Goal: Task Accomplishment & Management: Use online tool/utility

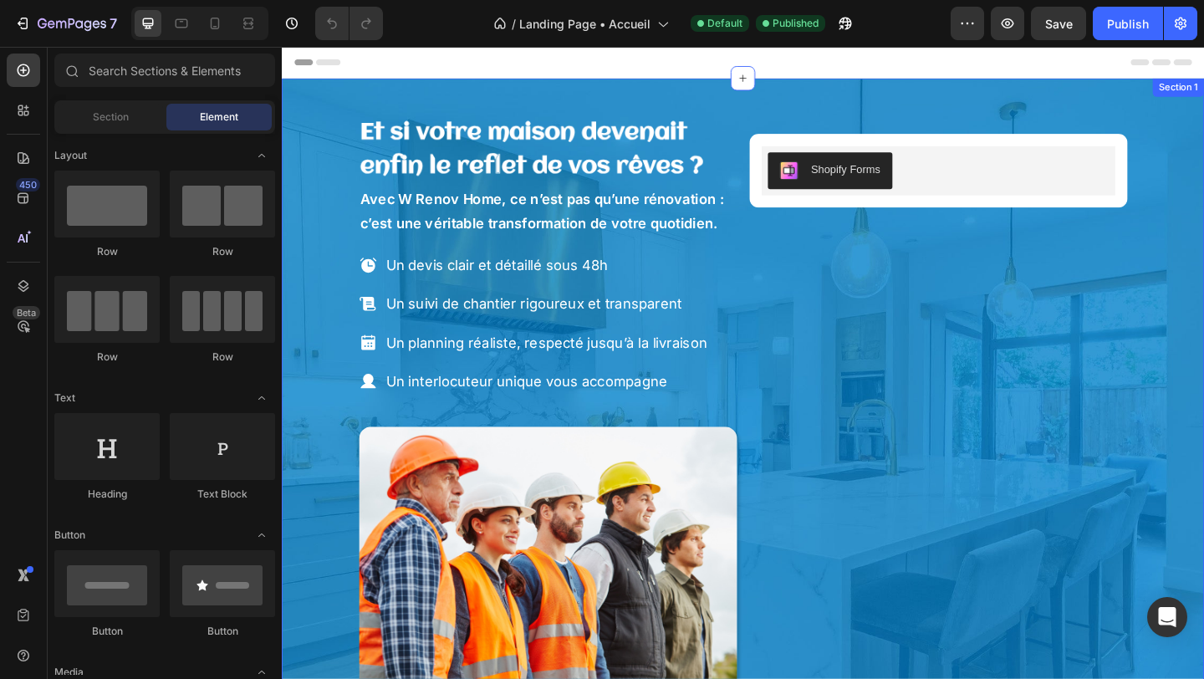
click at [316, 411] on div "Et si votre maison devenait enfin le reflet de vos rêves ? Heading Avec W Renov…" at bounding box center [783, 437] width 963 height 659
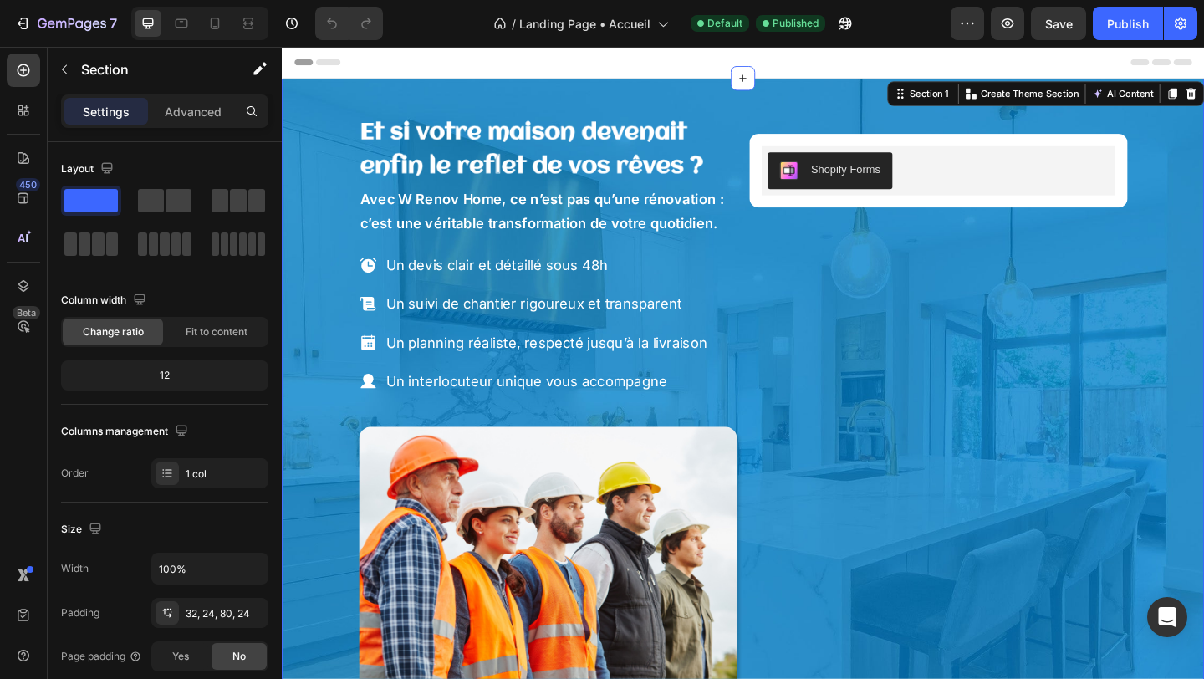
click at [306, 385] on div "Et si votre maison devenait enfin le reflet de vos rêves ? Heading Avec W Renov…" at bounding box center [783, 437] width 963 height 659
click at [305, 385] on div "Et si votre maison devenait enfin le reflet de vos rêves ? Heading Avec W Renov…" at bounding box center [783, 437] width 963 height 659
click at [297, 186] on div "Et si votre maison devenait enfin le reflet de vos rêves ? Heading Avec W Renov…" at bounding box center [783, 457] width 1003 height 752
click at [304, 181] on div "Et si votre maison devenait enfin le reflet de vos rêves ? Heading Avec W Renov…" at bounding box center [783, 437] width 963 height 659
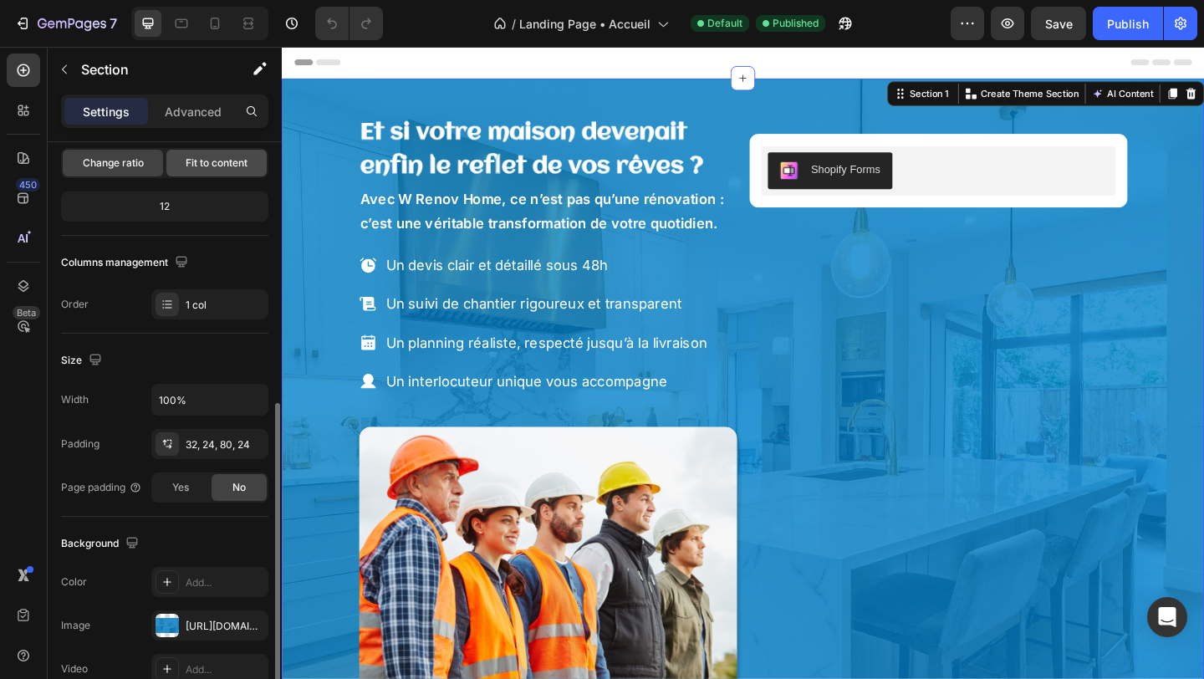
scroll to position [273, 0]
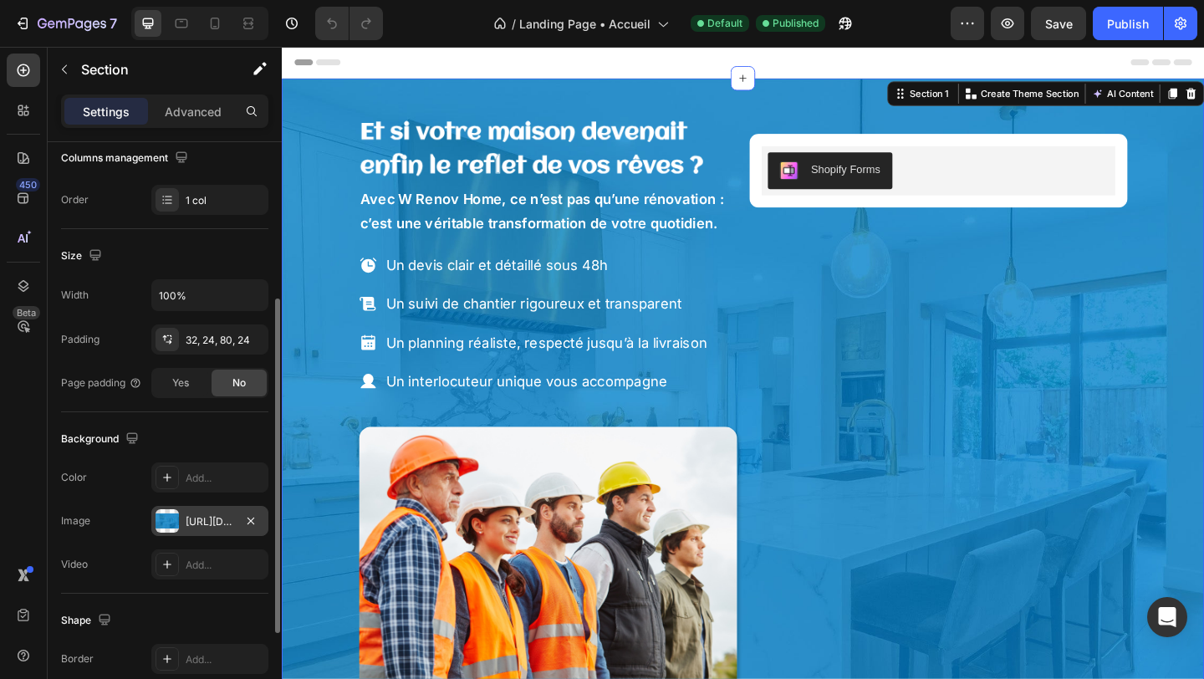
click at [192, 518] on div "[URL][DOMAIN_NAME]" at bounding box center [210, 521] width 48 height 15
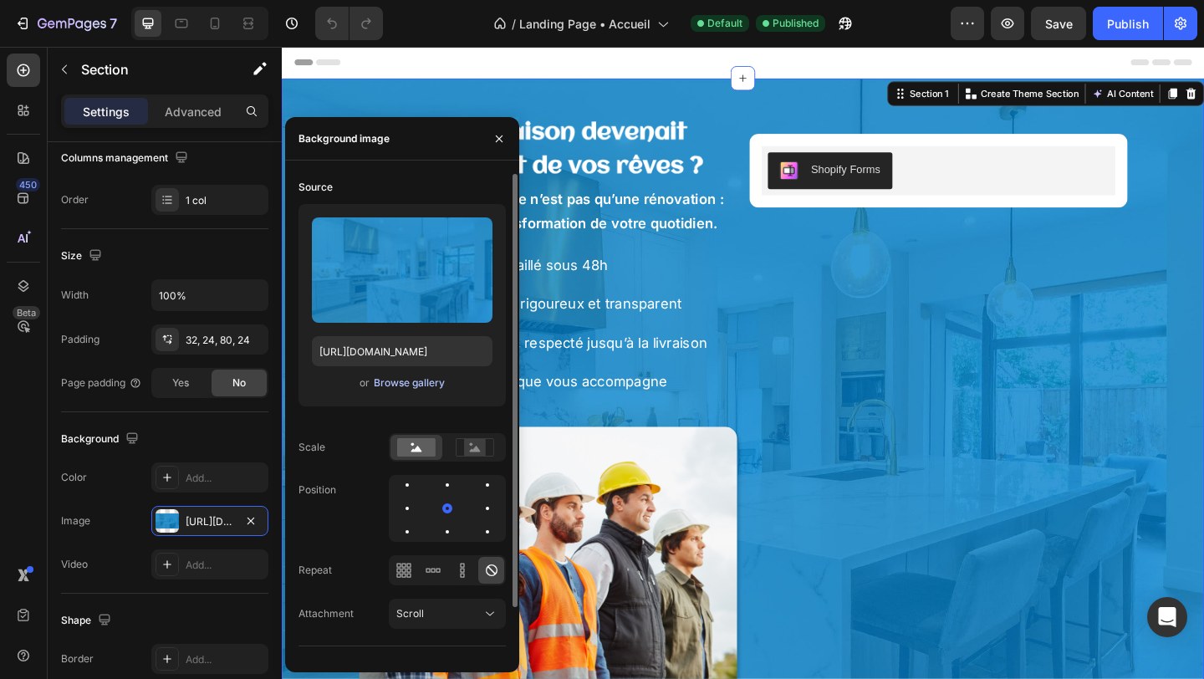
click at [379, 381] on div "Browse gallery" at bounding box center [409, 382] width 71 height 15
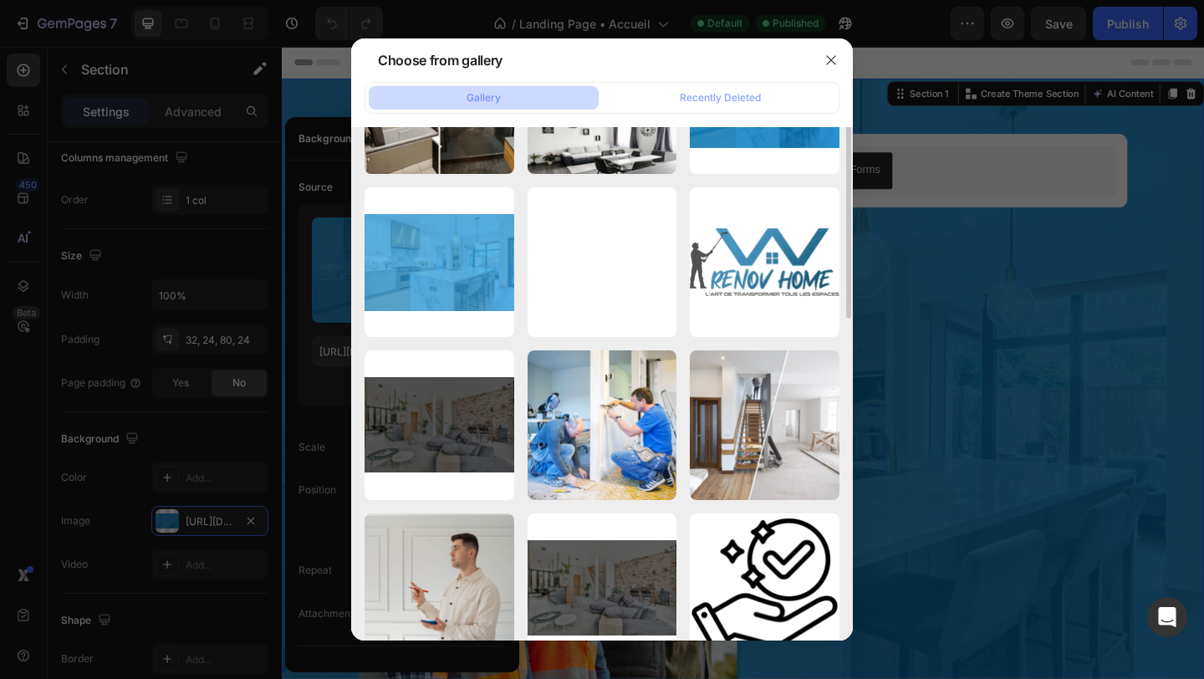
scroll to position [390, 0]
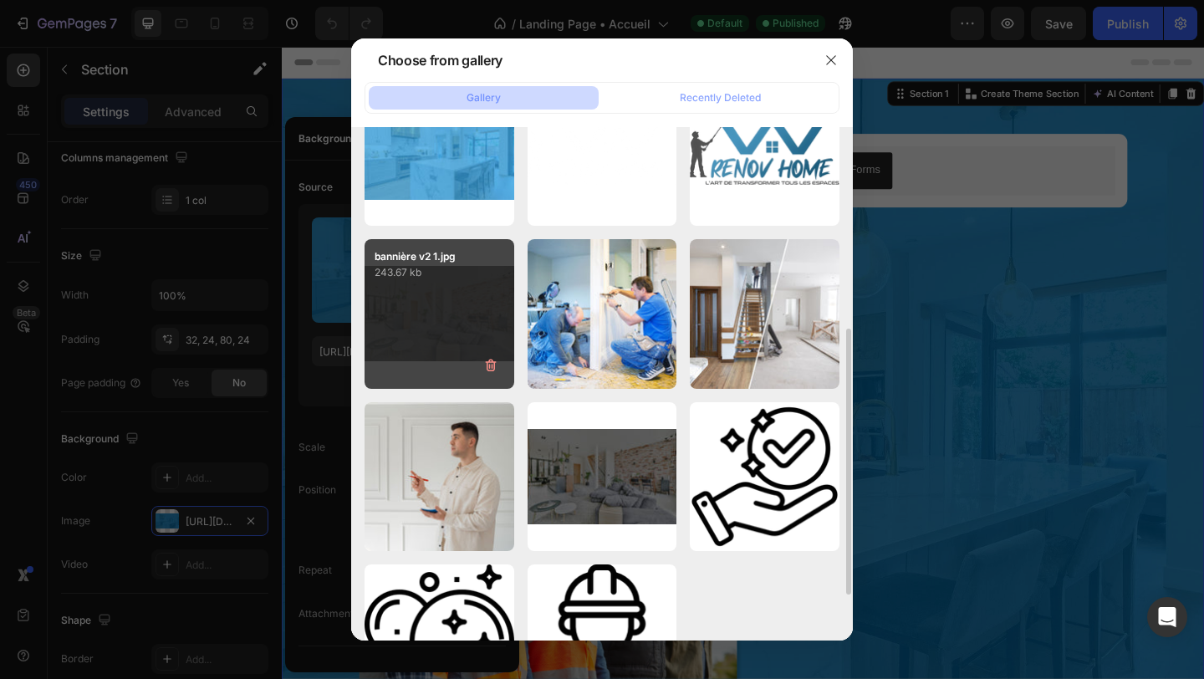
click at [457, 293] on div "bannière v2 1.jpg 243.67 kb" at bounding box center [440, 314] width 150 height 150
type input "[URL][DOMAIN_NAME]"
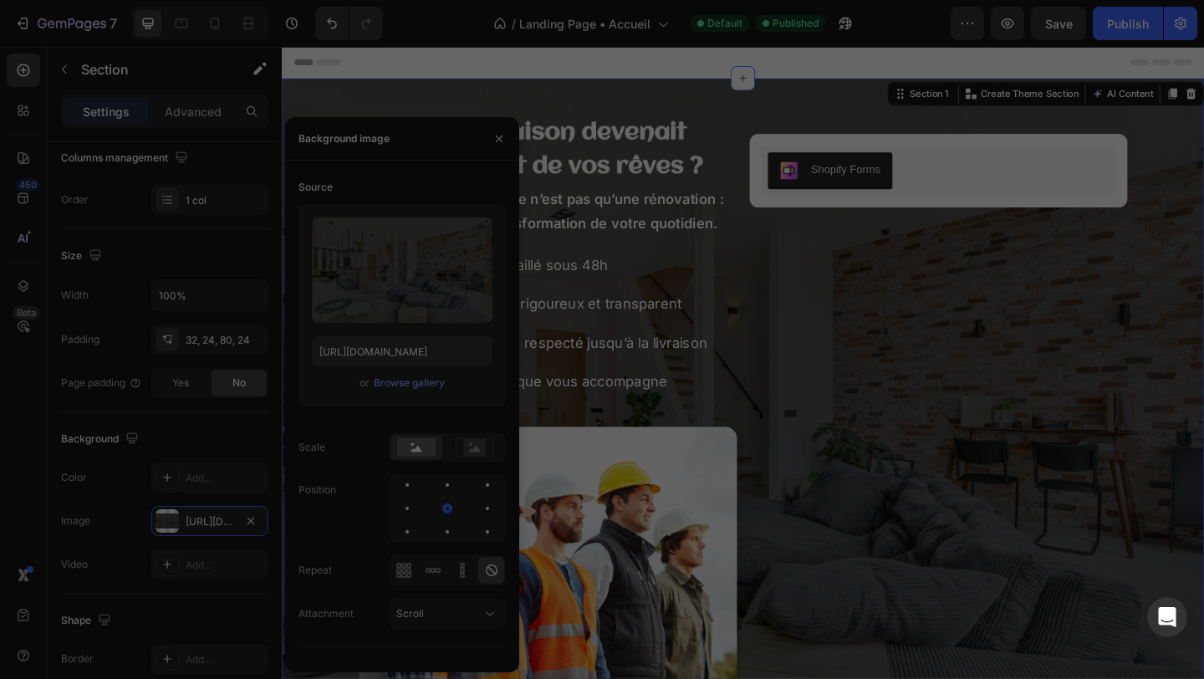
scroll to position [0, 0]
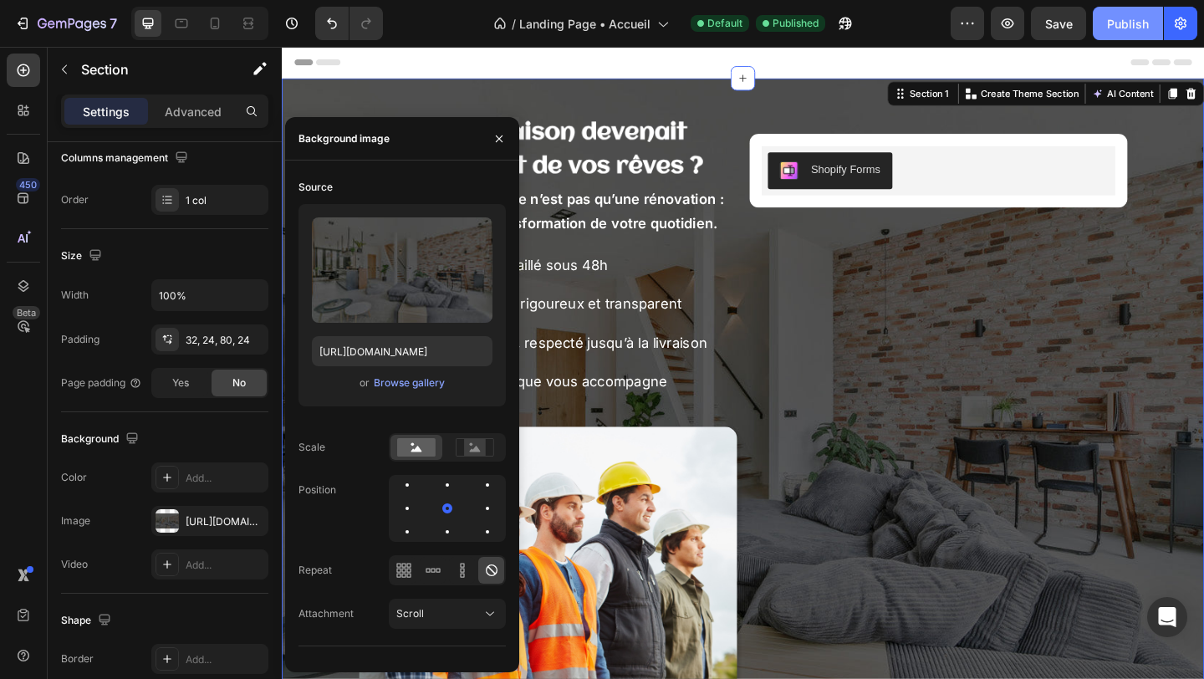
click at [1126, 34] on button "Publish" at bounding box center [1128, 23] width 70 height 33
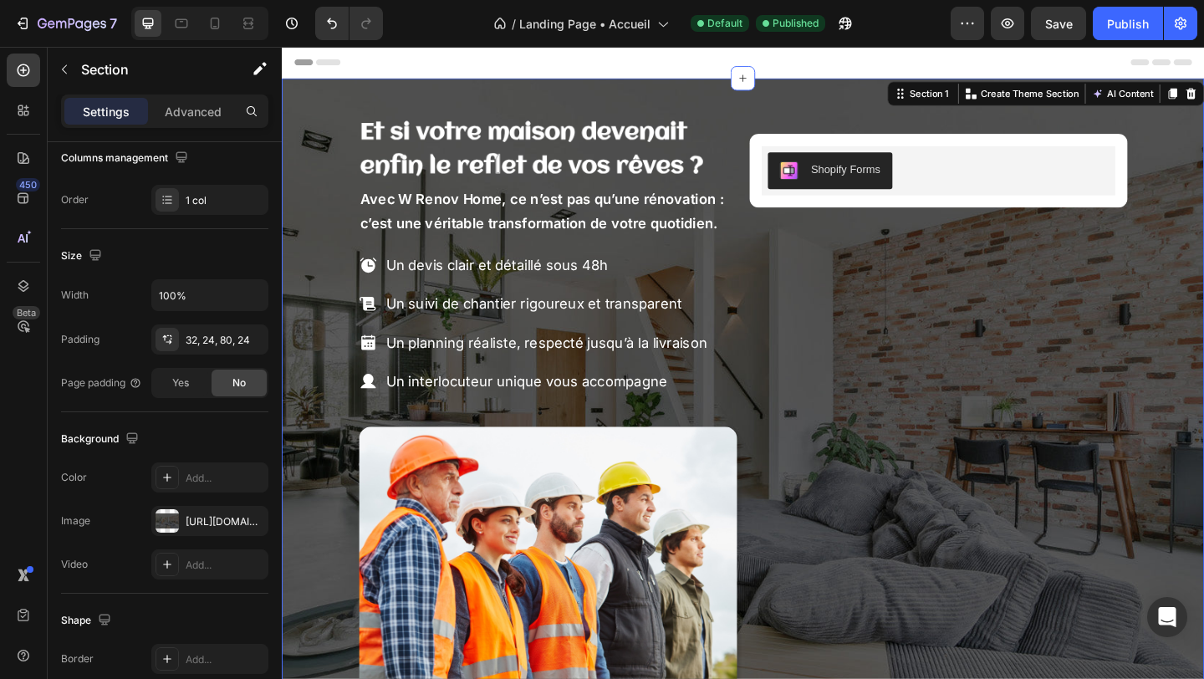
click at [348, 398] on div "Et si votre maison devenait enfin le reflet de vos rêves ? Heading Avec W Renov…" at bounding box center [783, 437] width 963 height 659
click at [344, 401] on div "Et si votre maison devenait enfin le reflet de vos rêves ? Heading Avec W Renov…" at bounding box center [783, 437] width 963 height 659
click at [339, 501] on div "Et si votre maison devenait enfin le reflet de vos rêves ? Heading Avec W Renov…" at bounding box center [783, 437] width 963 height 659
click at [1114, 29] on div "Publish" at bounding box center [1128, 24] width 42 height 18
click at [1061, 21] on span "Save" at bounding box center [1059, 24] width 28 height 14
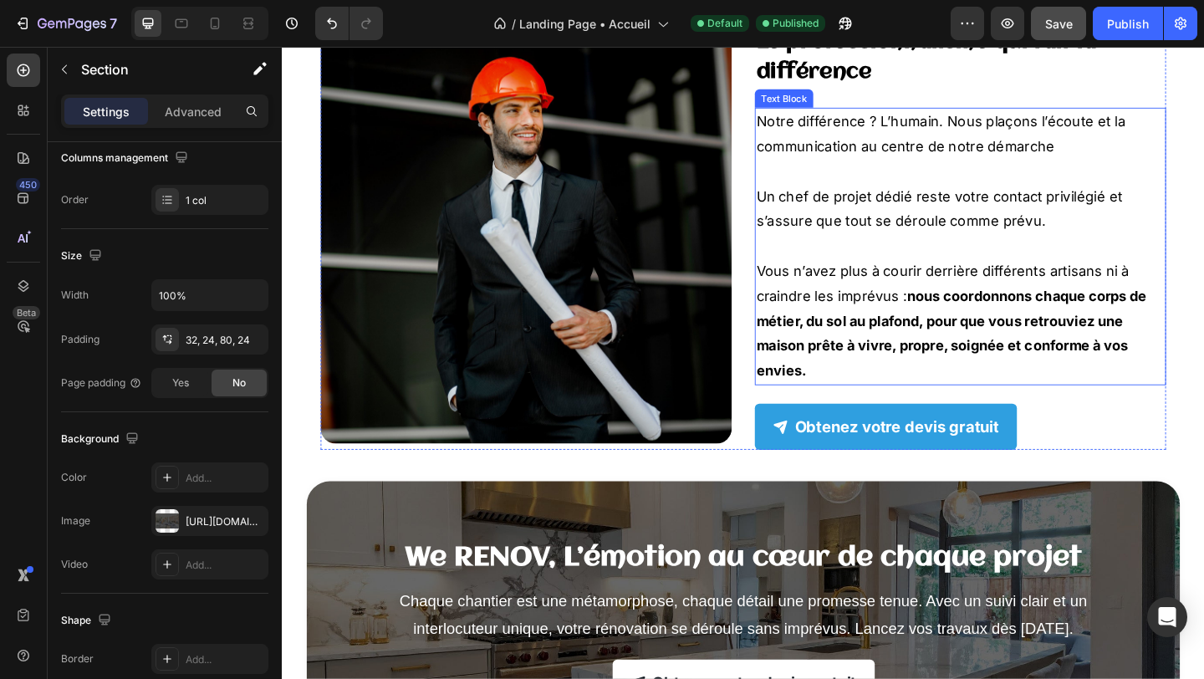
scroll to position [2725, 0]
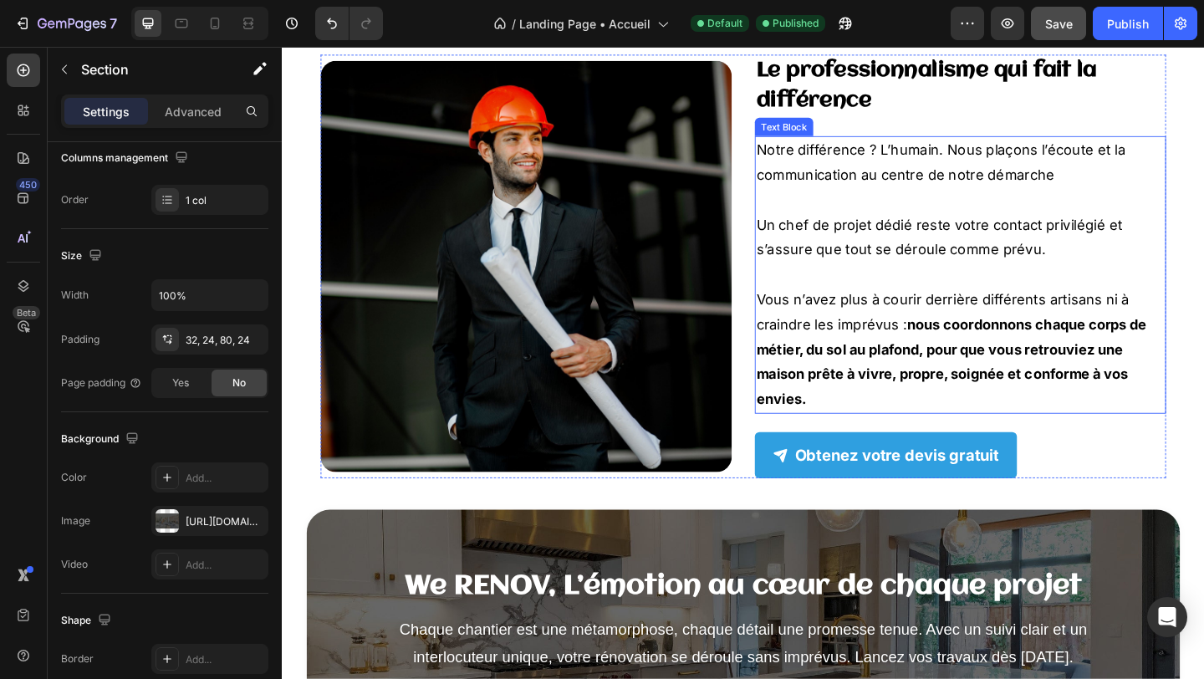
click at [969, 215] on p at bounding box center [1020, 213] width 444 height 27
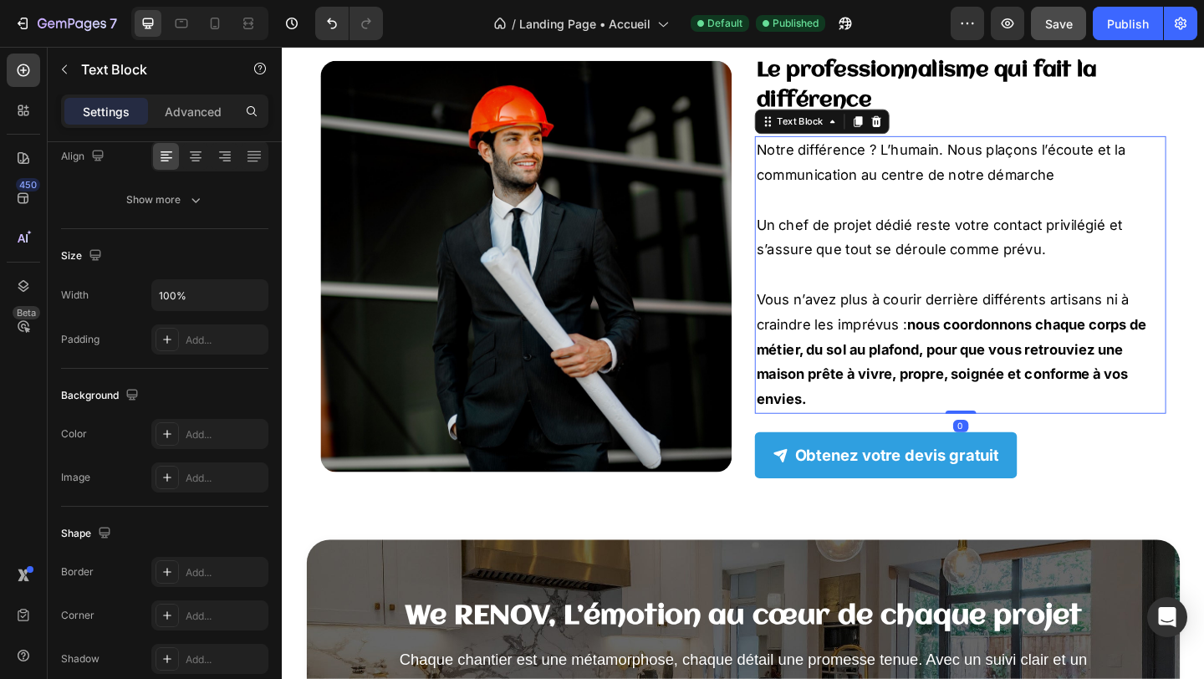
click at [968, 216] on p at bounding box center [1020, 213] width 444 height 27
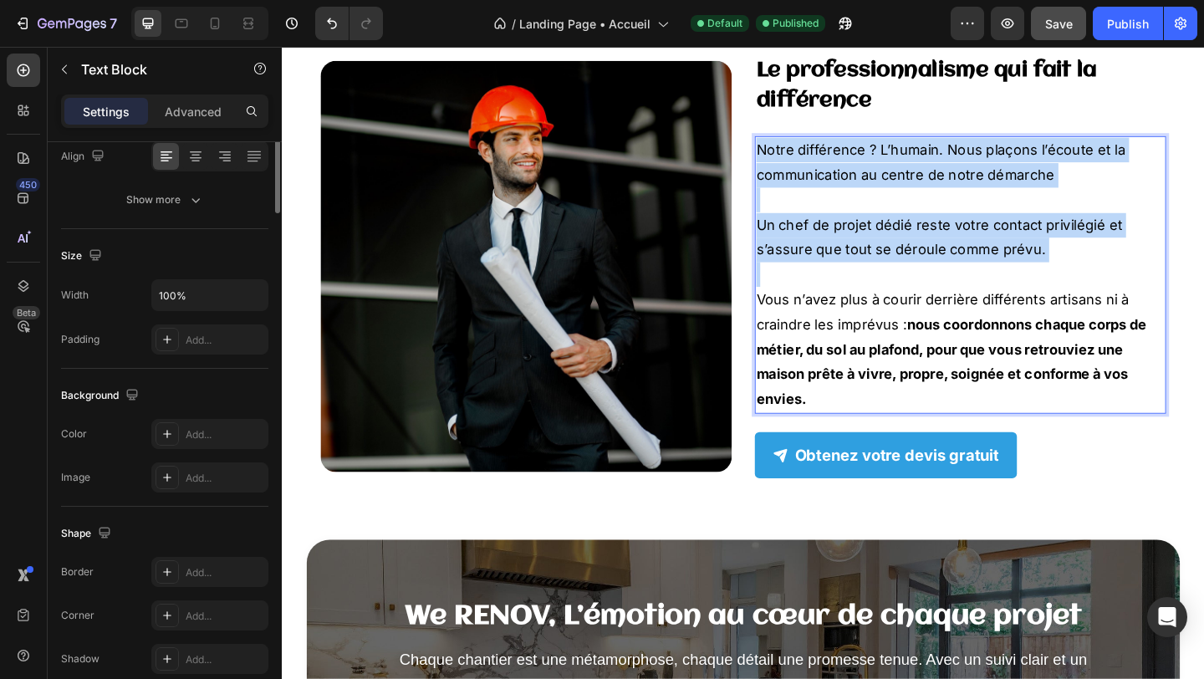
scroll to position [0, 0]
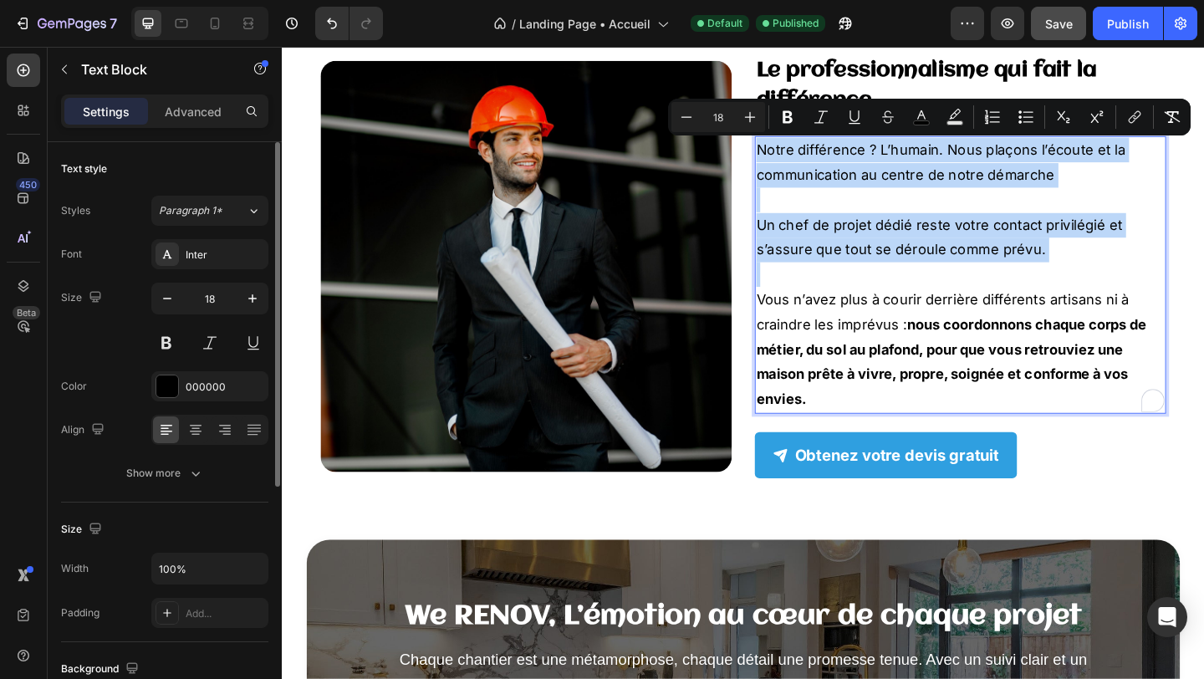
copy div "Notre différence ? L’humain. Nous plaçons l’écoute et la communication au centr…"
click at [886, 351] on span "Vous n’avez plus à courir derrière différents artisans ni à craindre les imprév…" at bounding box center [1010, 376] width 425 height 126
click at [920, 298] on p "Rich Text Editor. Editing area: main" at bounding box center [1020, 294] width 444 height 27
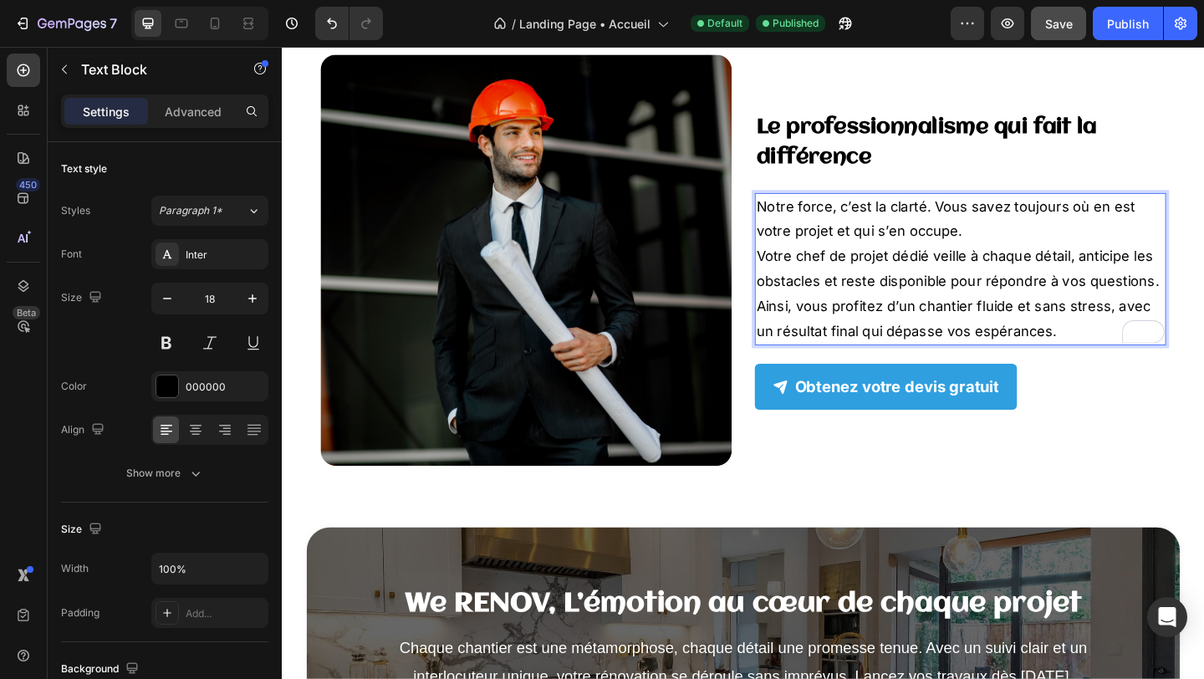
click at [1019, 251] on p "Notre force, c’est la clarté. Vous savez toujours où en est votre projet et qui…" at bounding box center [1020, 288] width 444 height 162
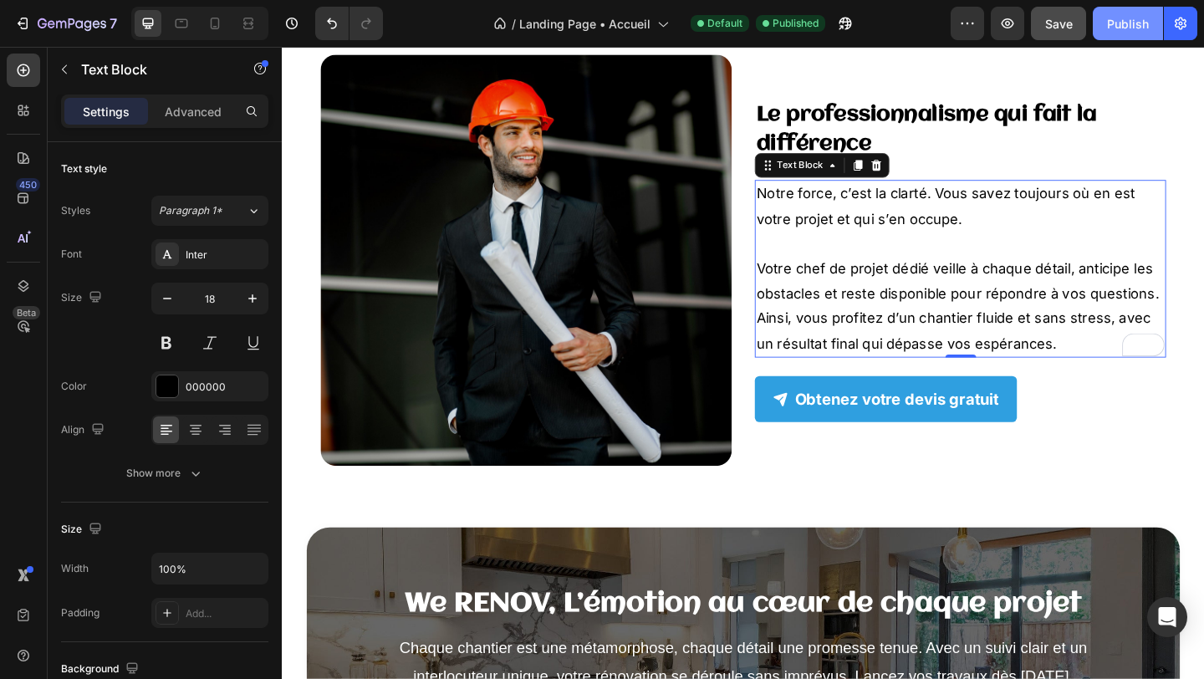
drag, startPoint x: 1124, startPoint y: 23, endPoint x: 842, endPoint y: 6, distance: 282.3
click at [1124, 23] on div "Publish" at bounding box center [1128, 24] width 42 height 18
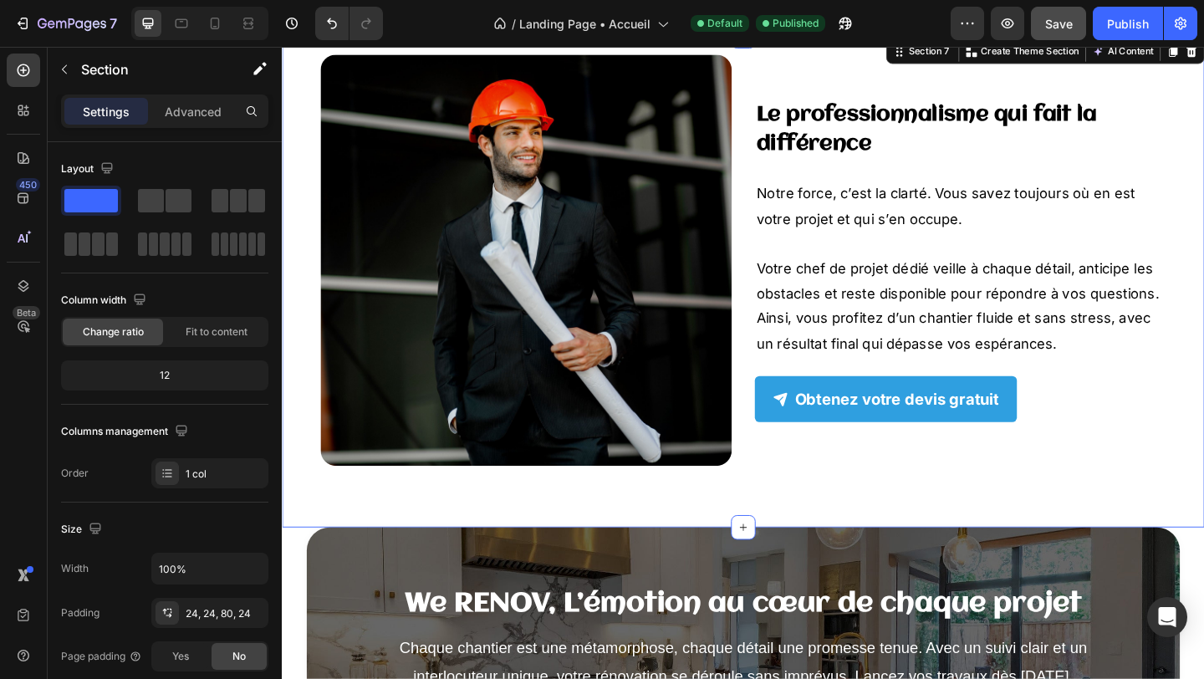
click at [820, 526] on div "Image Le professionnalisme qui fait la différence Heading Notre force, c’est la…" at bounding box center [783, 302] width 1003 height 534
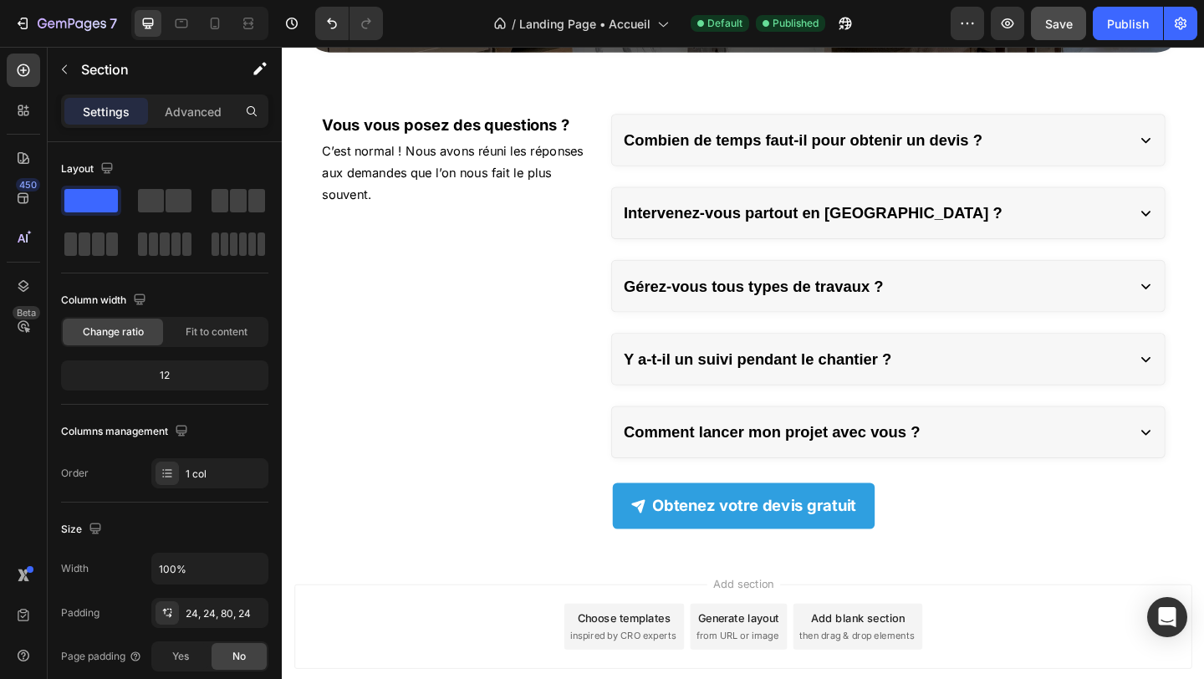
scroll to position [3654, 0]
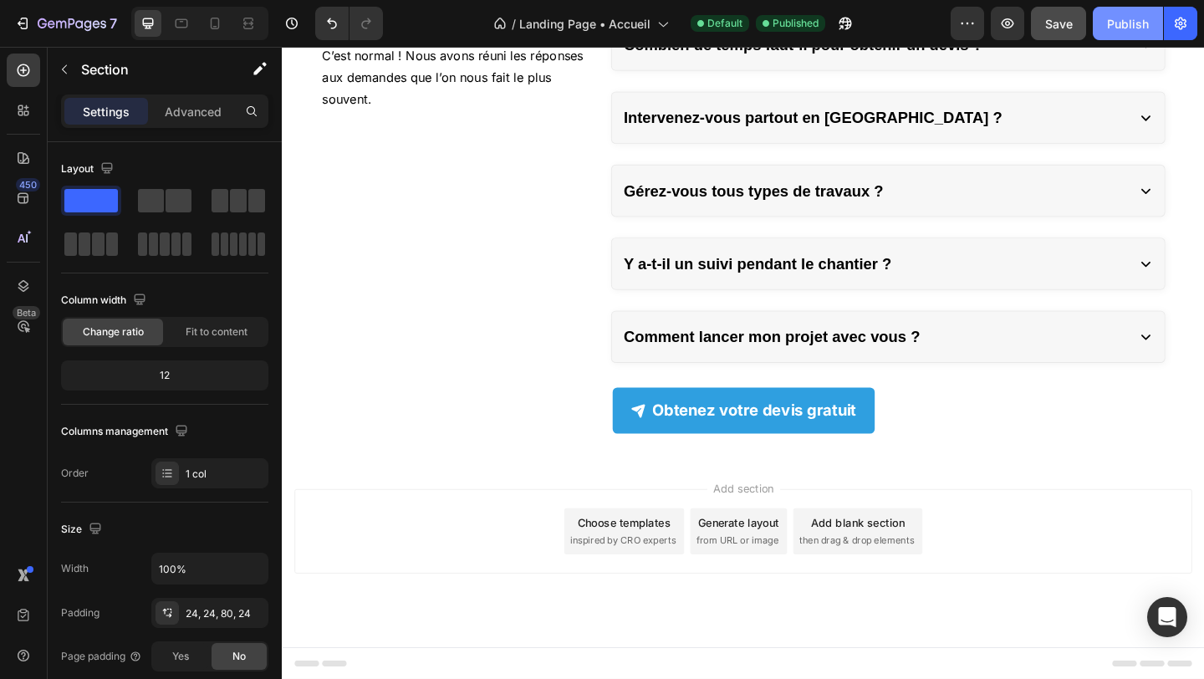
click at [1124, 28] on div "Publish" at bounding box center [1128, 24] width 42 height 18
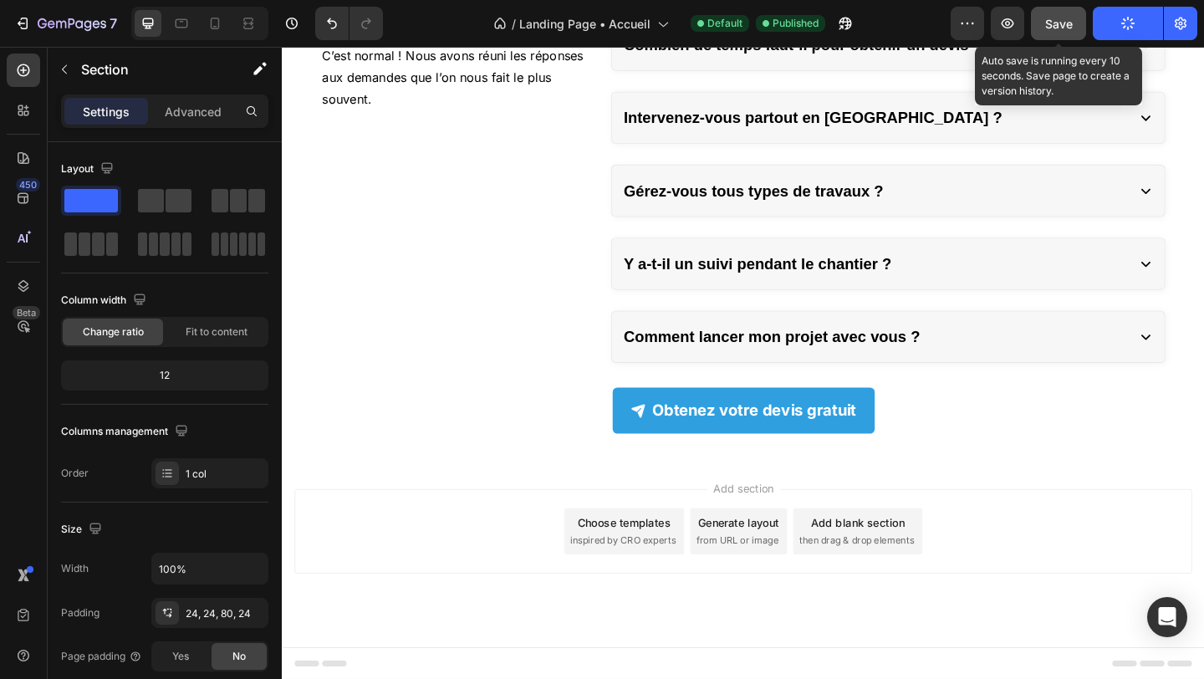
click at [1069, 30] on div "Save" at bounding box center [1059, 24] width 28 height 18
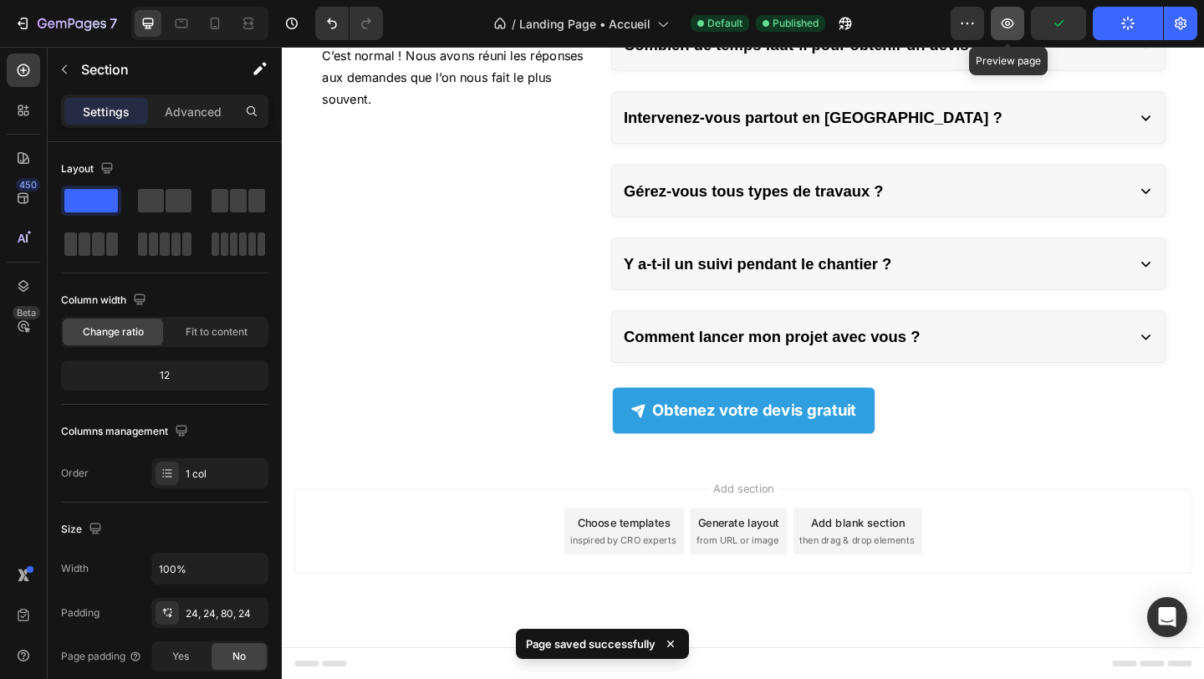
click at [1002, 29] on icon "button" at bounding box center [1007, 23] width 17 height 17
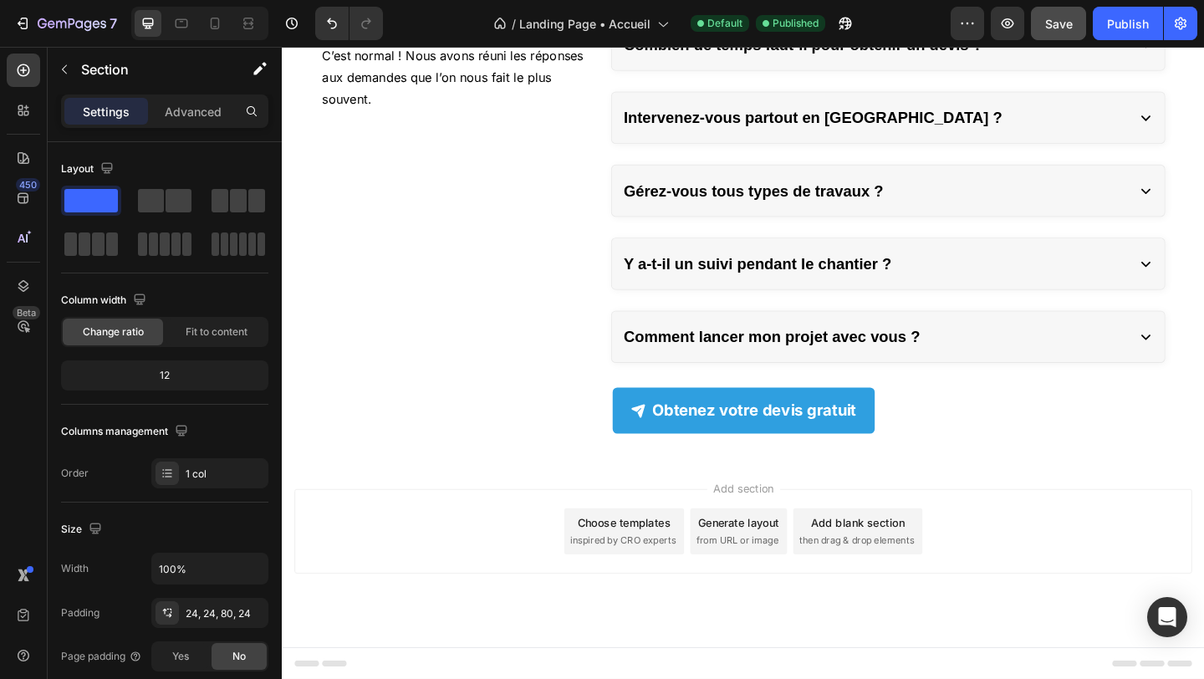
click at [1065, 33] on button "Save" at bounding box center [1058, 23] width 55 height 33
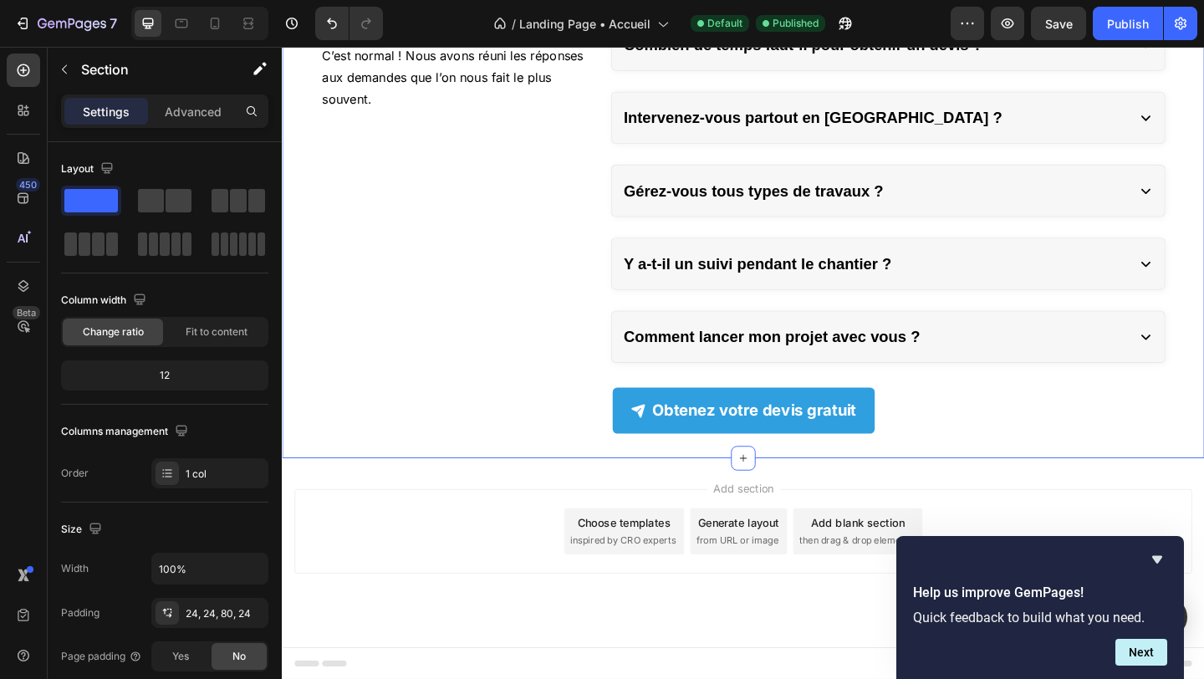
click at [472, 400] on div "Obtenez votre devis gratuit Button" at bounding box center [783, 428] width 963 height 77
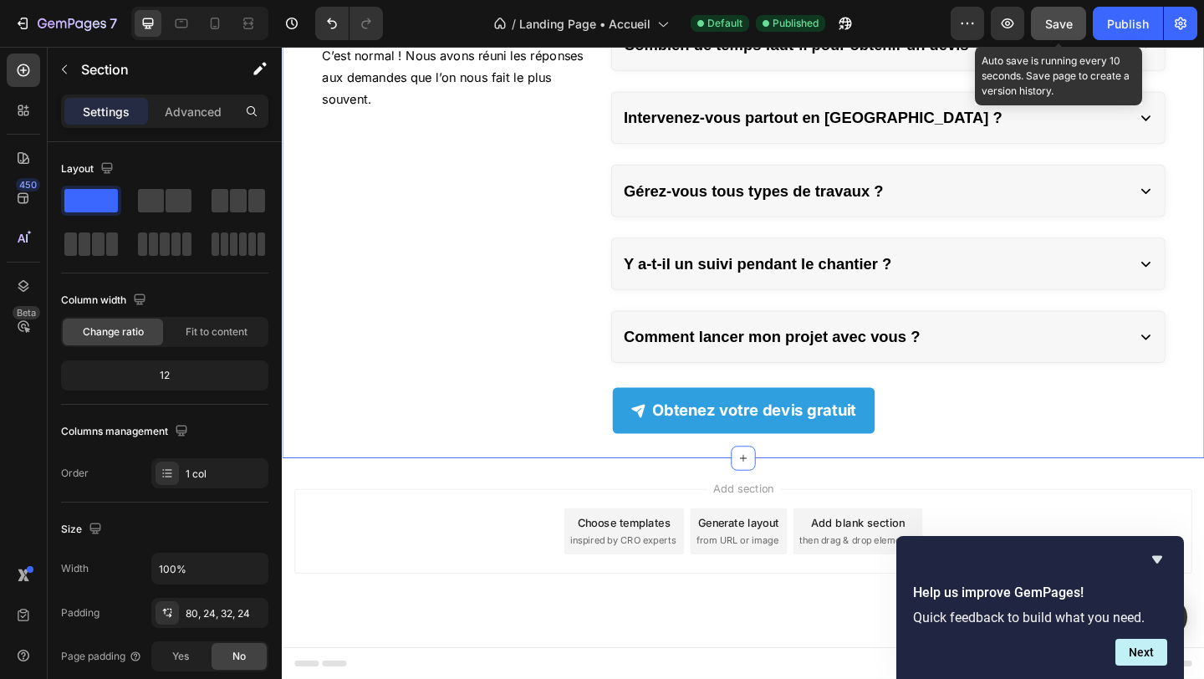
click at [1059, 21] on span "Save" at bounding box center [1059, 24] width 28 height 14
